Goal: Task Accomplishment & Management: Use online tool/utility

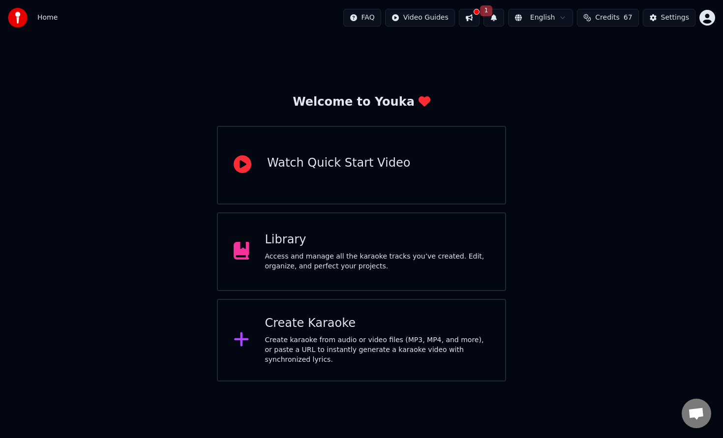
click at [476, 17] on button at bounding box center [469, 18] width 21 height 18
click at [489, 16] on button "1" at bounding box center [494, 18] width 21 height 18
click at [492, 16] on button "1" at bounding box center [494, 18] width 21 height 18
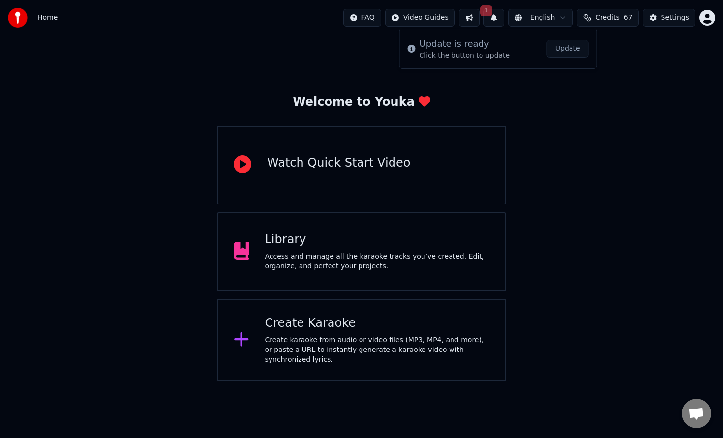
click at [579, 48] on button "Update" at bounding box center [568, 49] width 42 height 18
click at [535, 146] on div "Welcome to Youka Watch Quick Start Video Library Access and manage all the kara…" at bounding box center [361, 208] width 723 height 346
